Goal: Information Seeking & Learning: Understand process/instructions

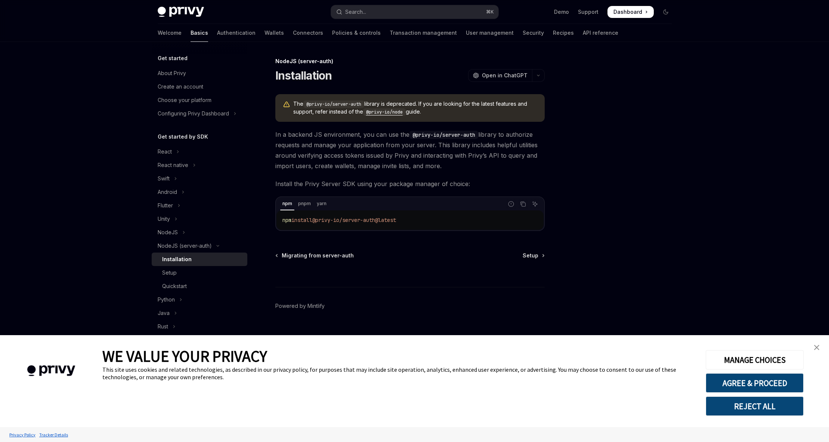
type textarea "*"
click at [217, 33] on link "Authentication" at bounding box center [236, 33] width 38 height 18
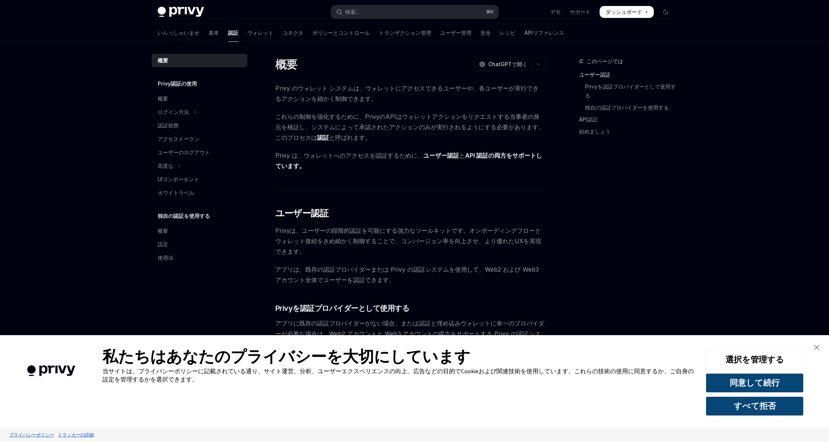
click at [339, 124] on font "これらの制御を強化するために、PrivyのAPIはウォレットアクションをリクエストする当事者の身元を検証し、システムによって承認されたアクションのみが実行され…" at bounding box center [409, 127] width 269 height 28
click at [247, 30] on font "ウォレット" at bounding box center [260, 33] width 26 height 6
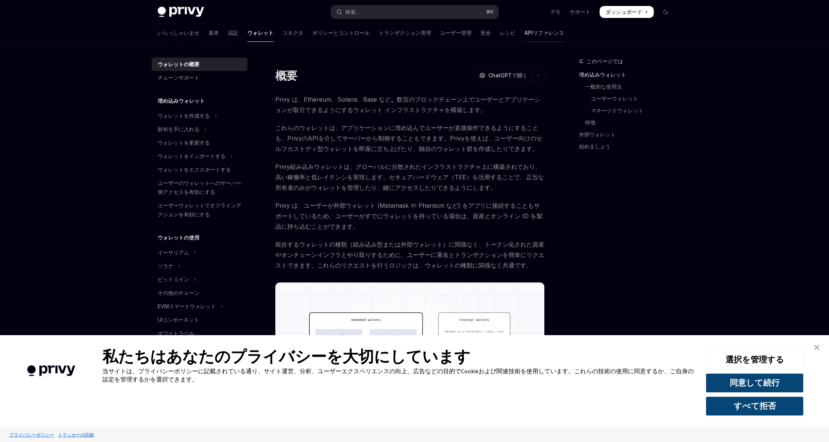
click at [525, 38] on link "APIリファレンス" at bounding box center [545, 33] width 40 height 18
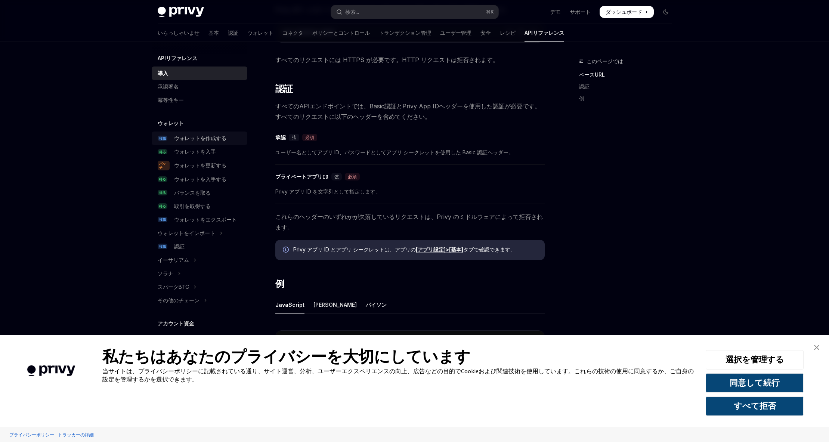
click at [201, 143] on link "役職 ウォレットを作成する" at bounding box center [200, 138] width 96 height 13
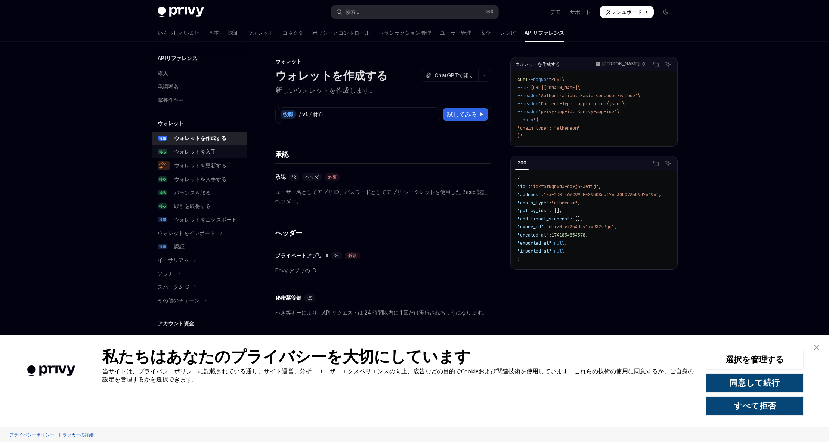
click at [199, 150] on font "ウォレットを入手" at bounding box center [195, 151] width 42 height 6
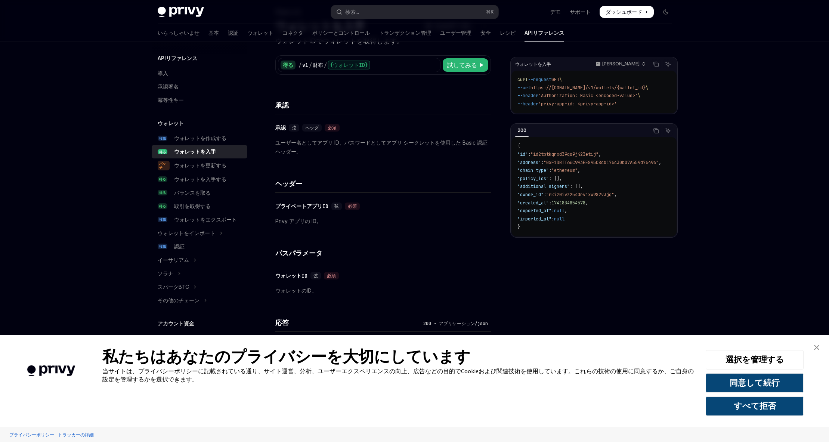
scroll to position [56, 0]
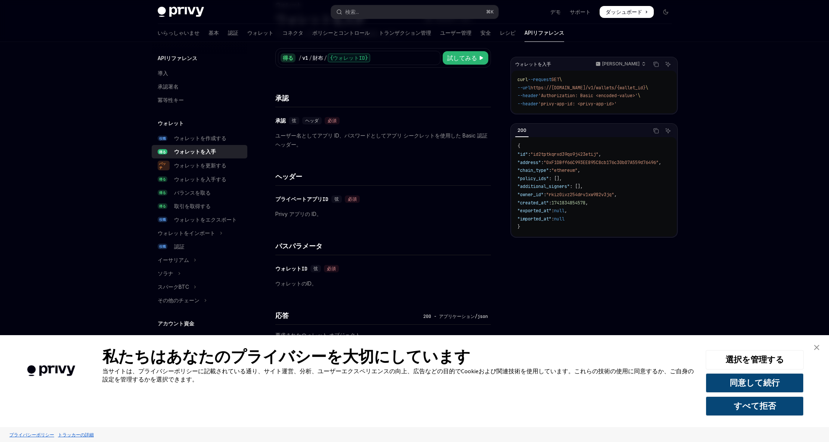
click at [817, 346] on img "バナーを閉じる" at bounding box center [816, 347] width 5 height 5
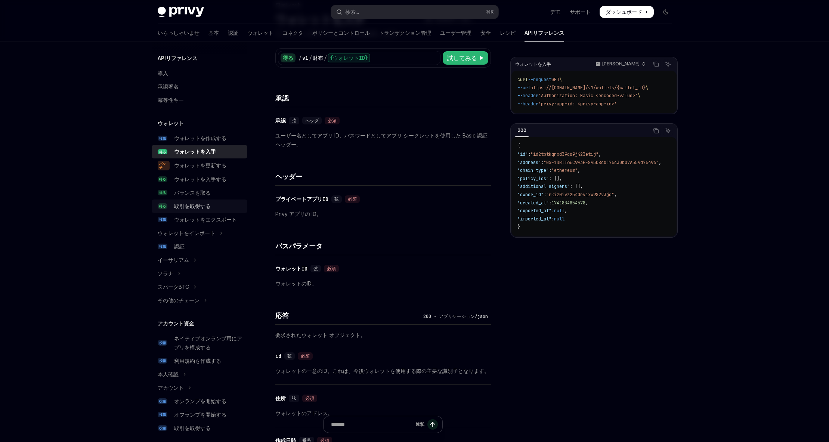
click at [194, 207] on font "取引を取得する" at bounding box center [192, 206] width 37 height 6
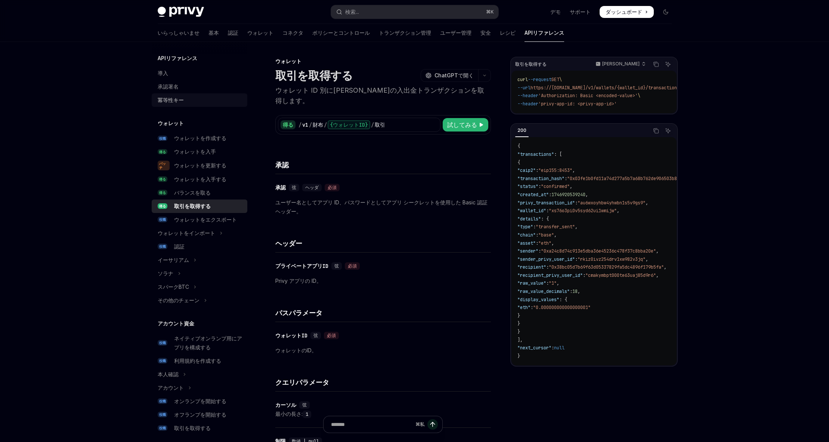
click at [176, 99] on font "冪等性キー" at bounding box center [171, 100] width 26 height 6
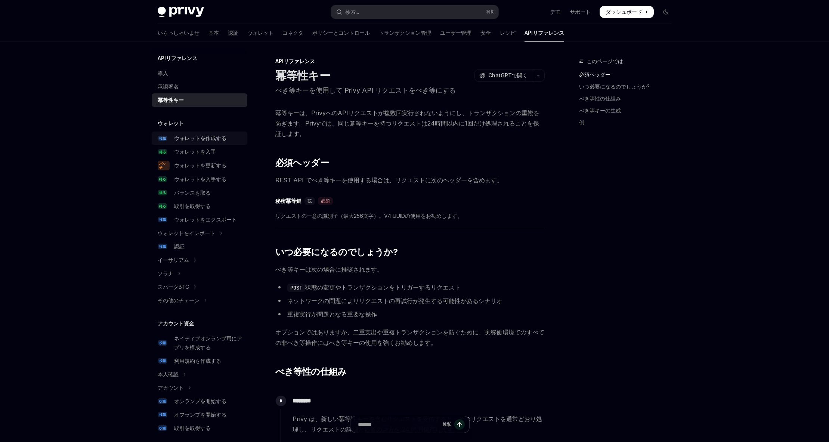
click at [188, 136] on font "ウォレットを作成する" at bounding box center [200, 138] width 52 height 6
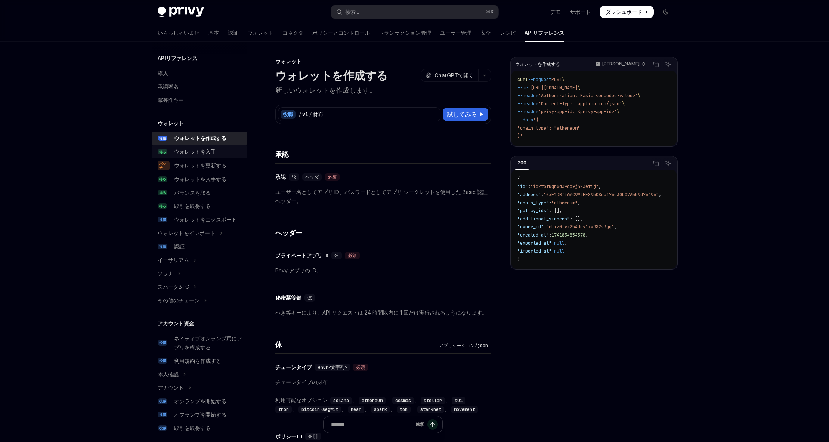
click at [192, 150] on font "ウォレットを入手" at bounding box center [195, 151] width 42 height 6
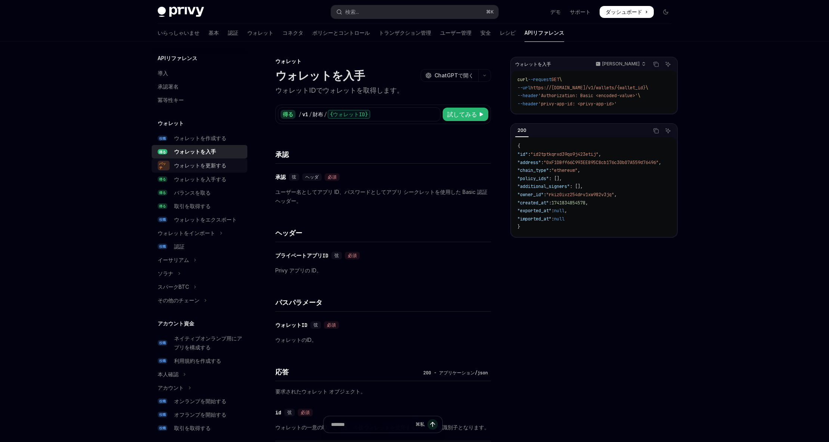
click at [173, 161] on link "パッチ ウォレットを更新する" at bounding box center [200, 165] width 96 height 14
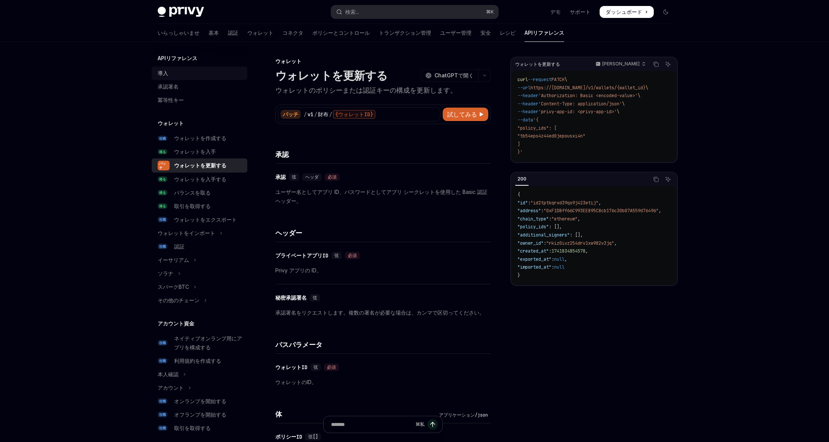
click at [163, 75] on font "導入" at bounding box center [163, 73] width 10 height 6
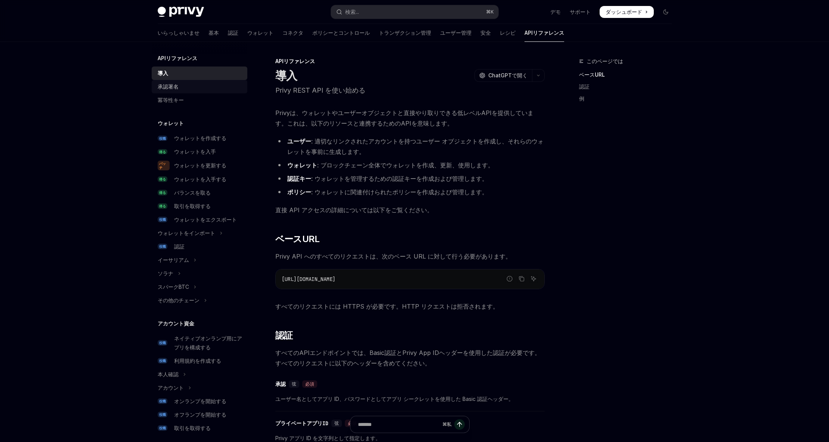
click at [165, 86] on font "承認署名" at bounding box center [168, 86] width 21 height 6
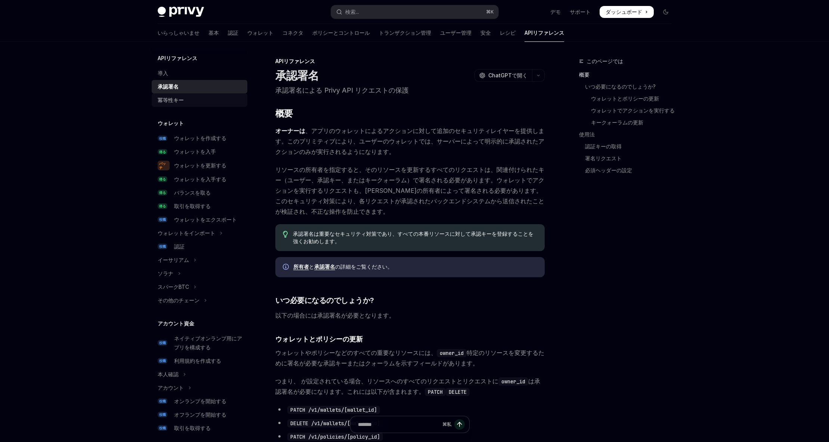
click at [170, 98] on font "冪等性キー" at bounding box center [171, 100] width 26 height 6
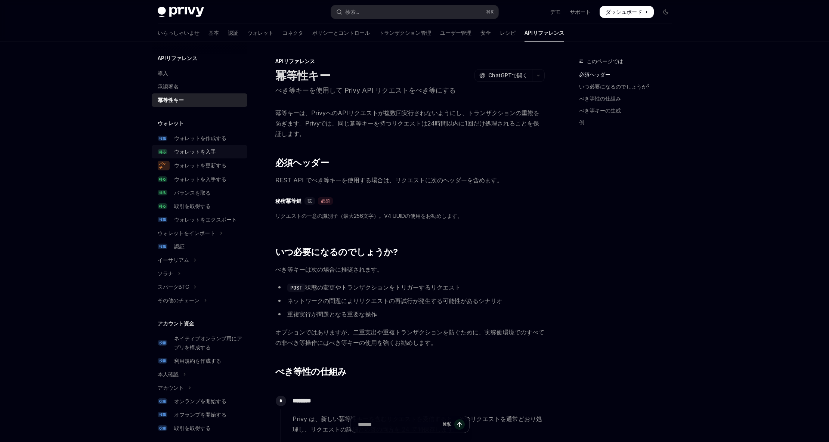
click at [178, 152] on font "ウォレットを入手" at bounding box center [195, 151] width 42 height 6
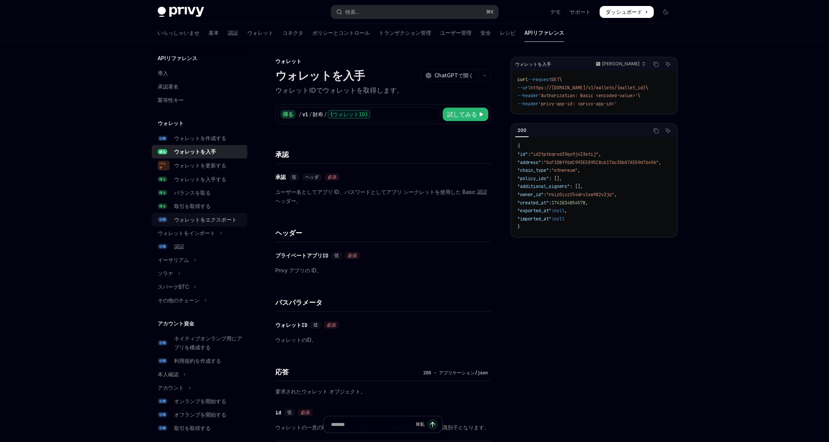
click at [196, 219] on font "ウォレットをエクスポート" at bounding box center [205, 219] width 63 height 6
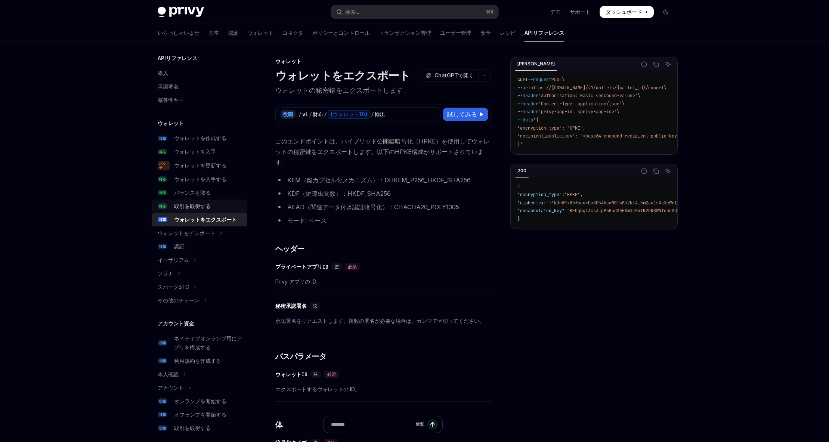
click at [188, 211] on link "得る 取引を取得する" at bounding box center [200, 206] width 96 height 13
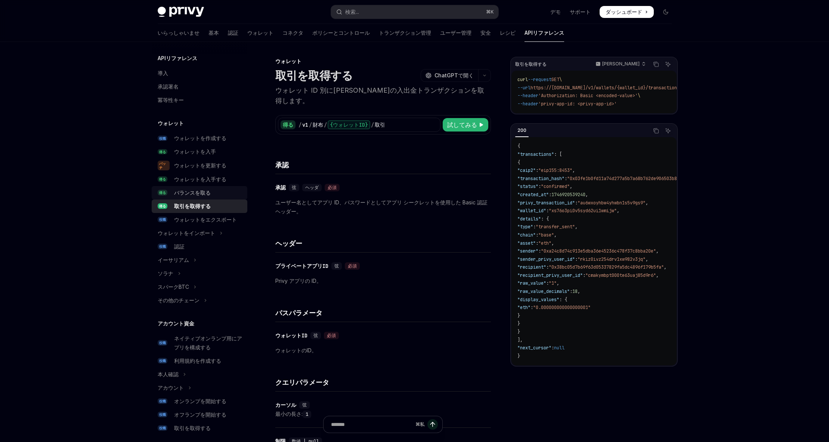
click at [191, 199] on link "得る バランスを取る" at bounding box center [200, 192] width 96 height 13
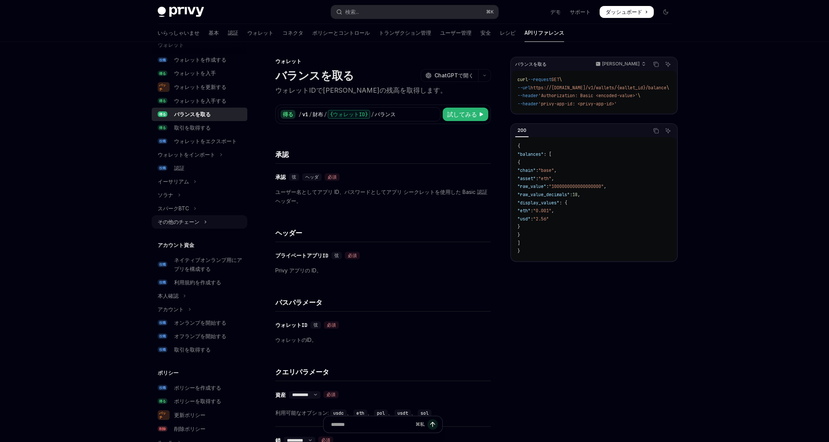
scroll to position [112, 0]
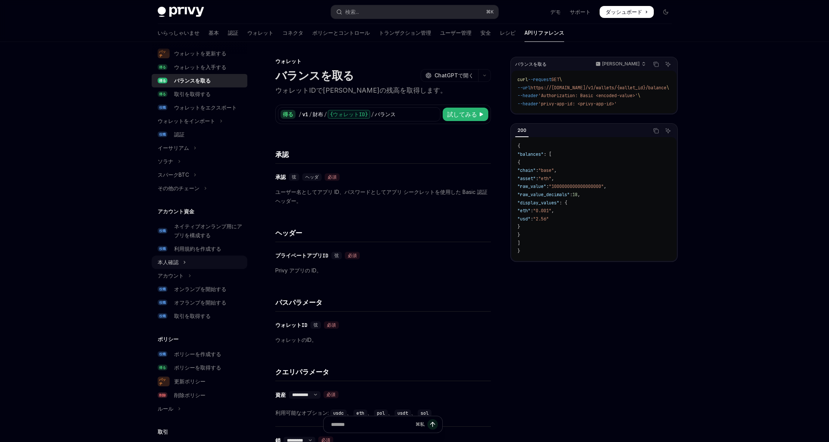
click at [182, 261] on button "本人確認" at bounding box center [200, 262] width 96 height 13
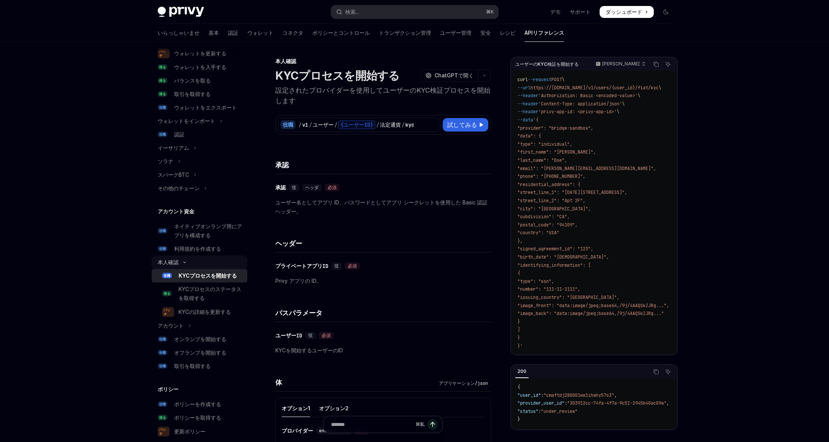
click at [182, 261] on icon "KYCセクションを切り替える" at bounding box center [184, 262] width 9 height 3
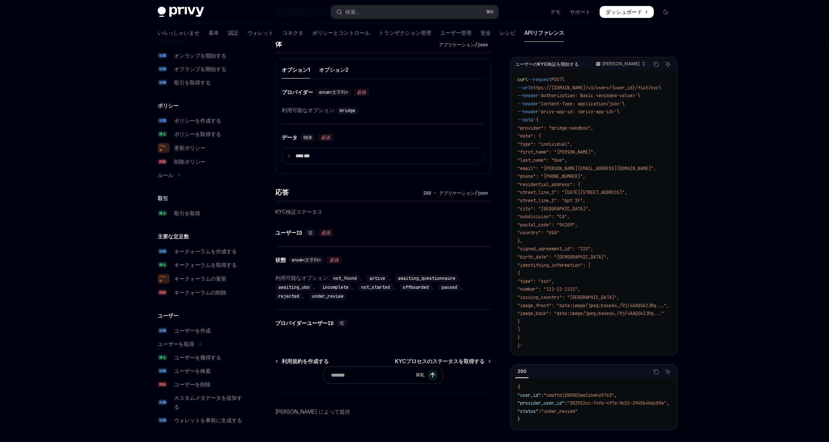
scroll to position [352, 0]
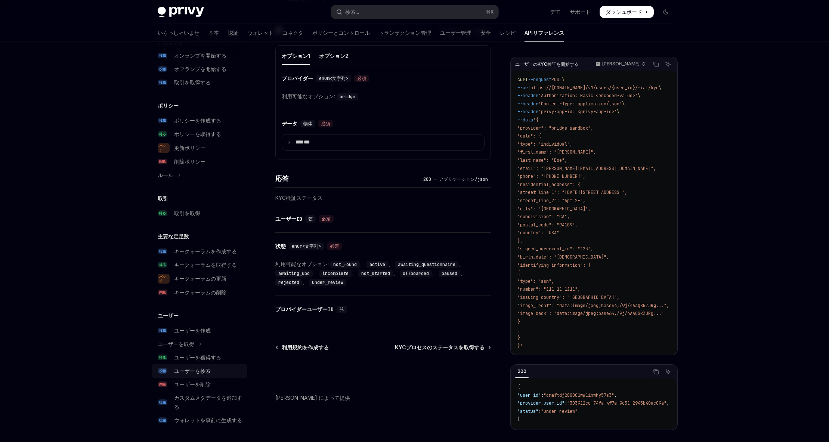
click at [197, 369] on font "ユーザーを検索" at bounding box center [192, 371] width 37 height 6
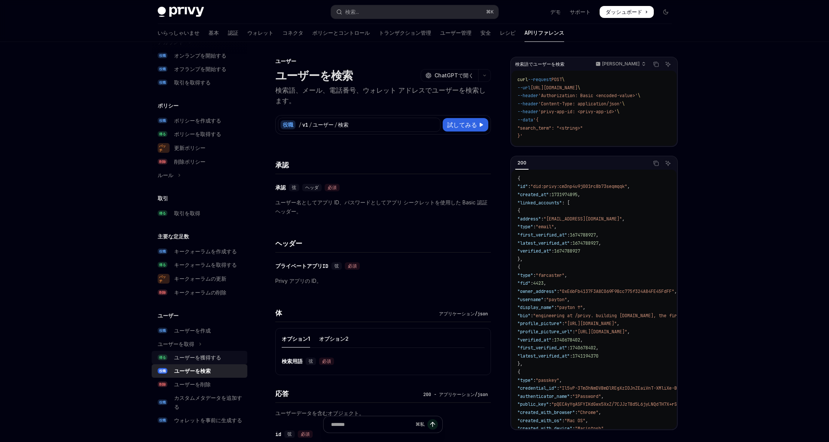
click at [199, 361] on div "ユーザーを獲得する" at bounding box center [197, 357] width 47 height 9
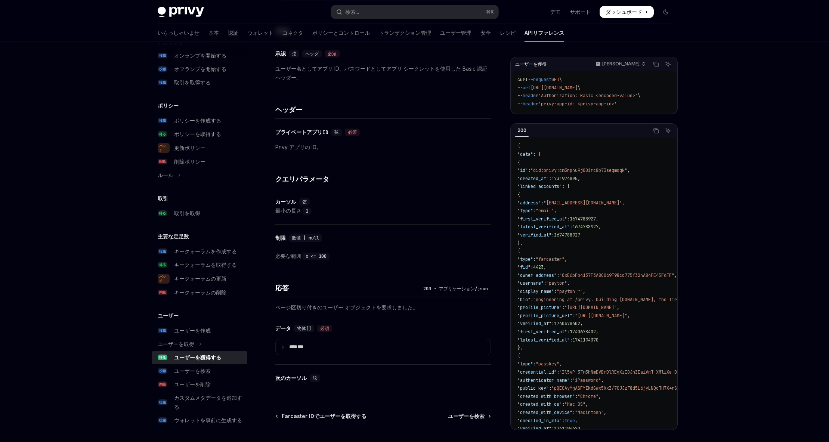
scroll to position [194, 0]
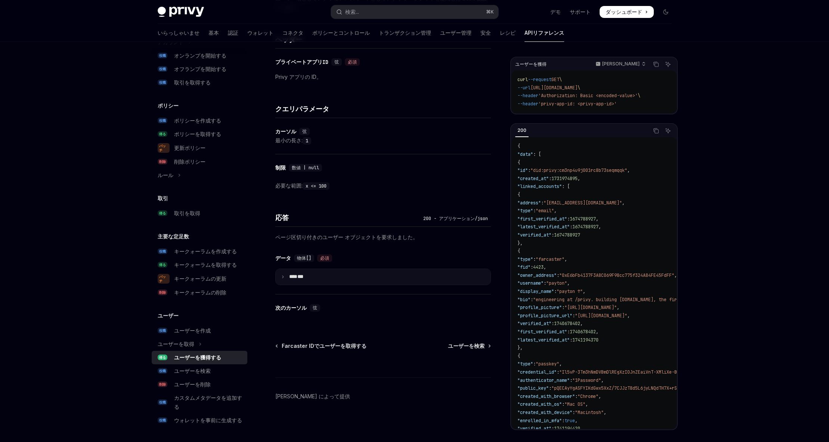
click at [318, 284] on summary "**** ***" at bounding box center [383, 277] width 215 height 16
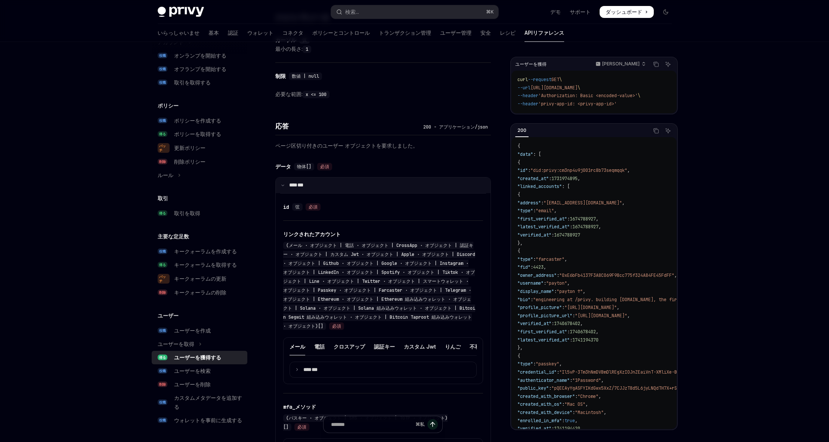
scroll to position [381, 0]
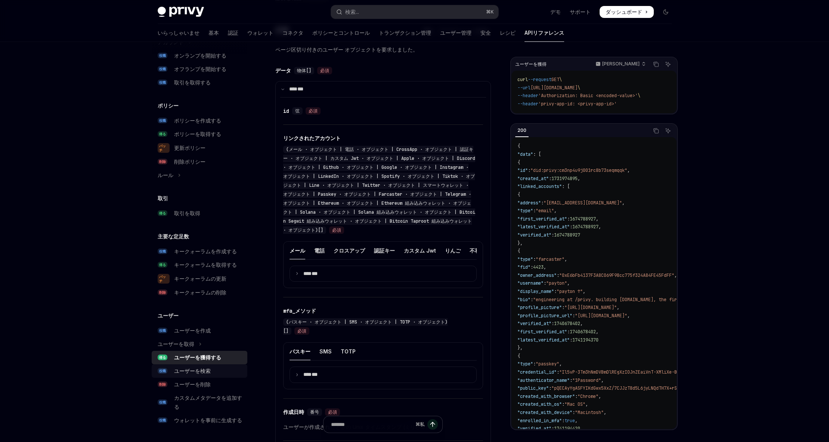
click at [202, 369] on font "ユーザーを検索" at bounding box center [192, 371] width 37 height 6
type textarea "*"
